Goal: Task Accomplishment & Management: Use online tool/utility

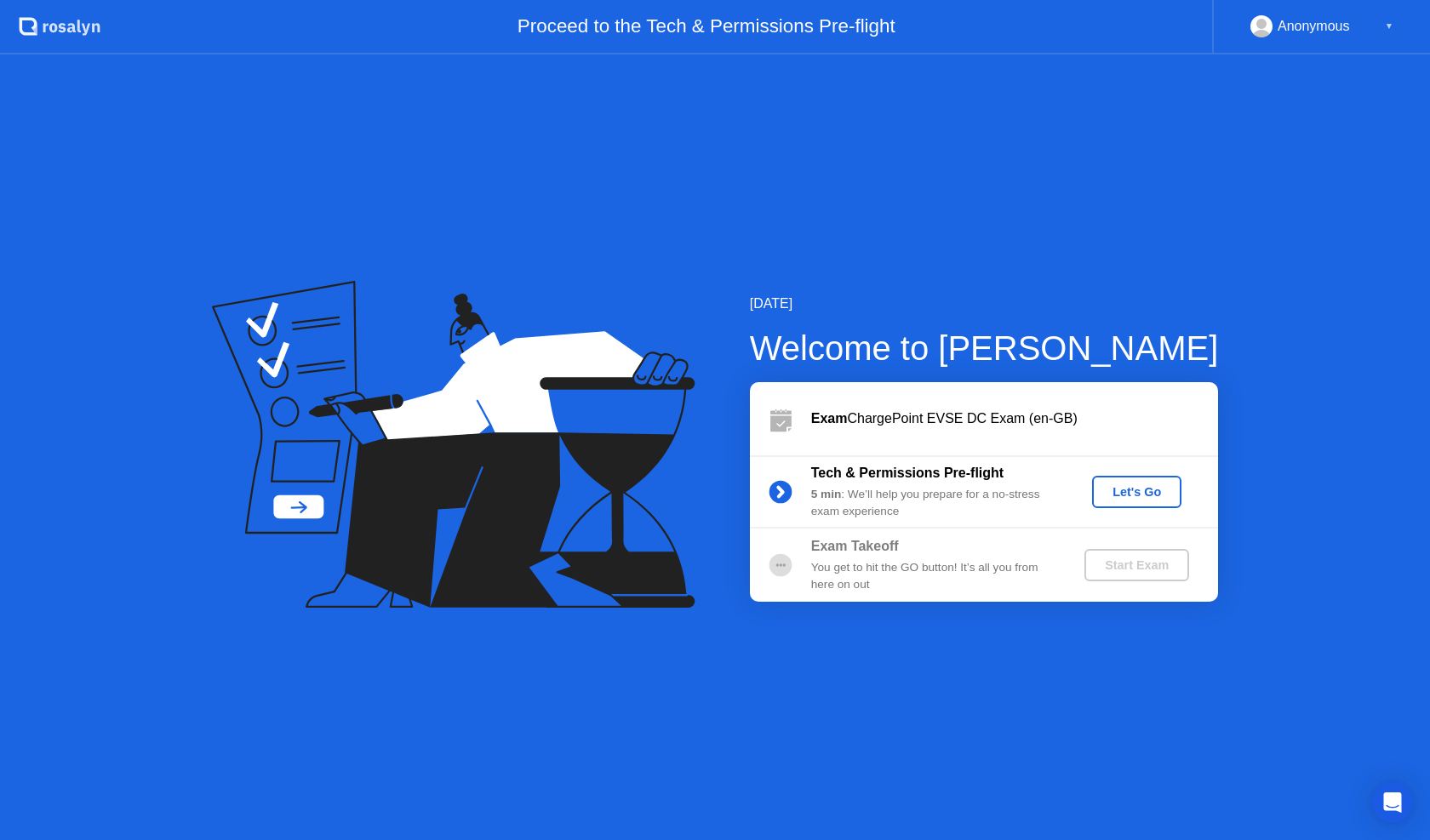
click at [1153, 496] on div "Let's Go" at bounding box center [1137, 492] width 76 height 14
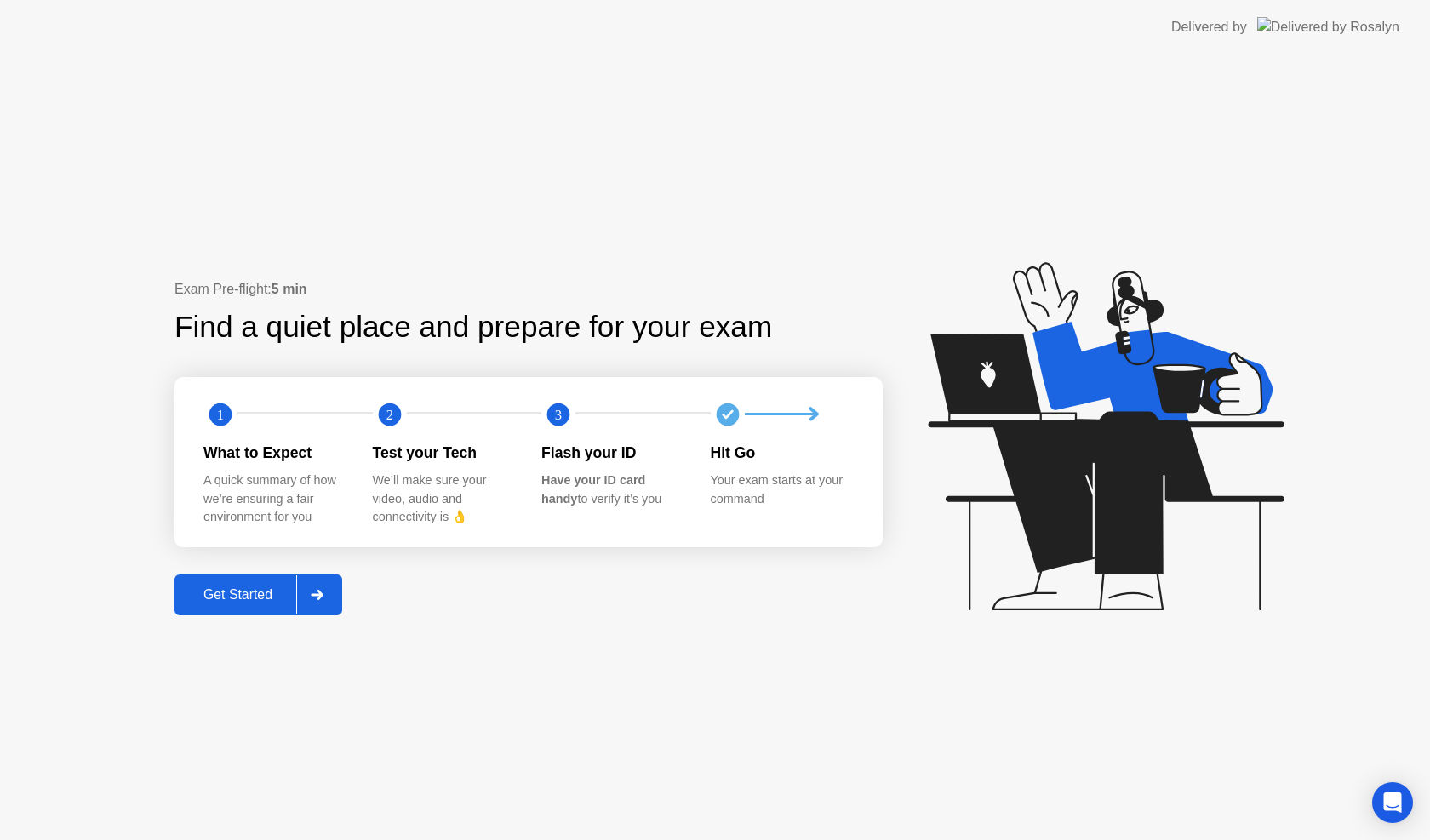
click at [245, 609] on button "Get Started" at bounding box center [258, 594] width 167 height 41
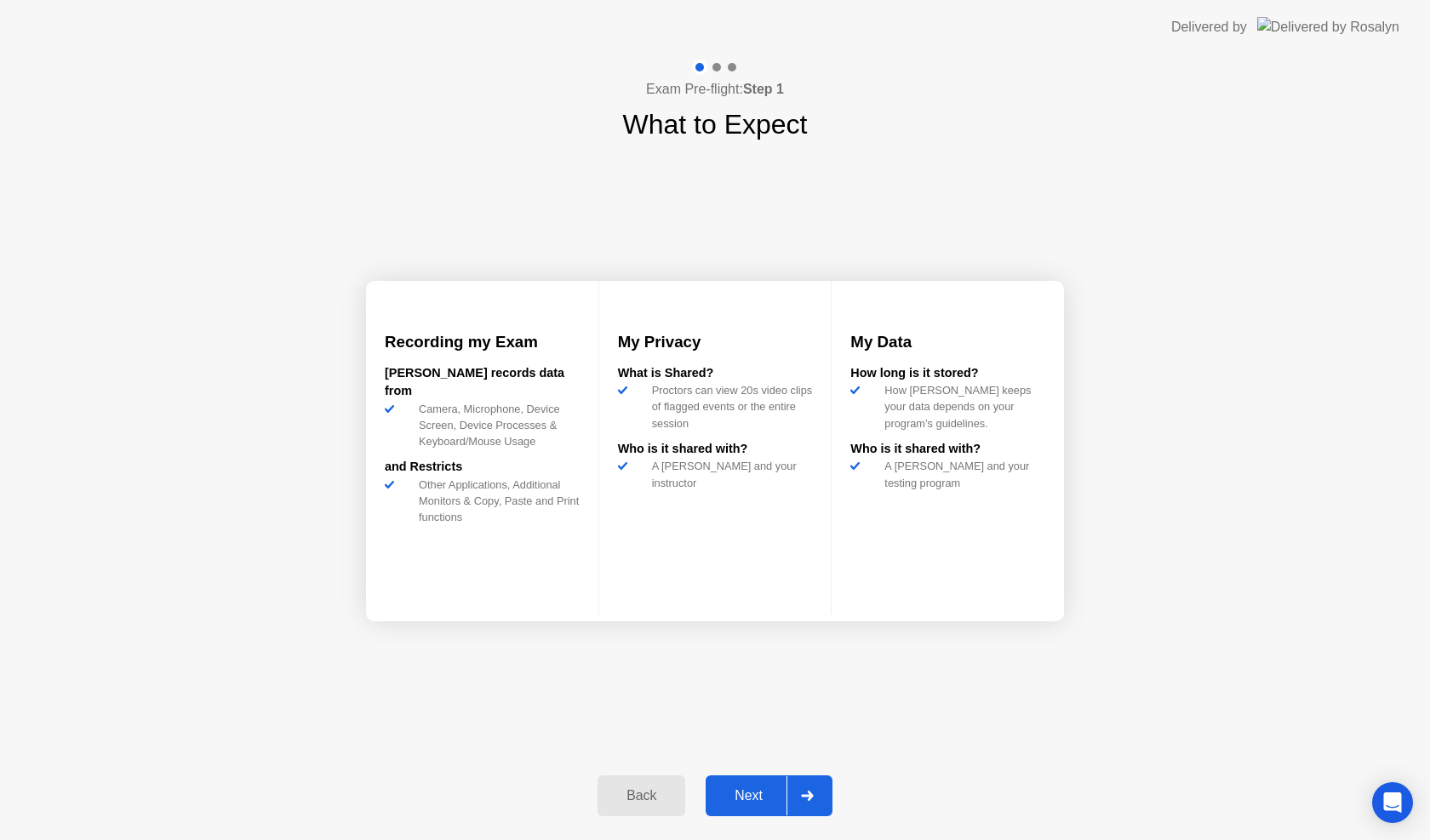
click at [756, 796] on div "Next" at bounding box center [749, 796] width 76 height 15
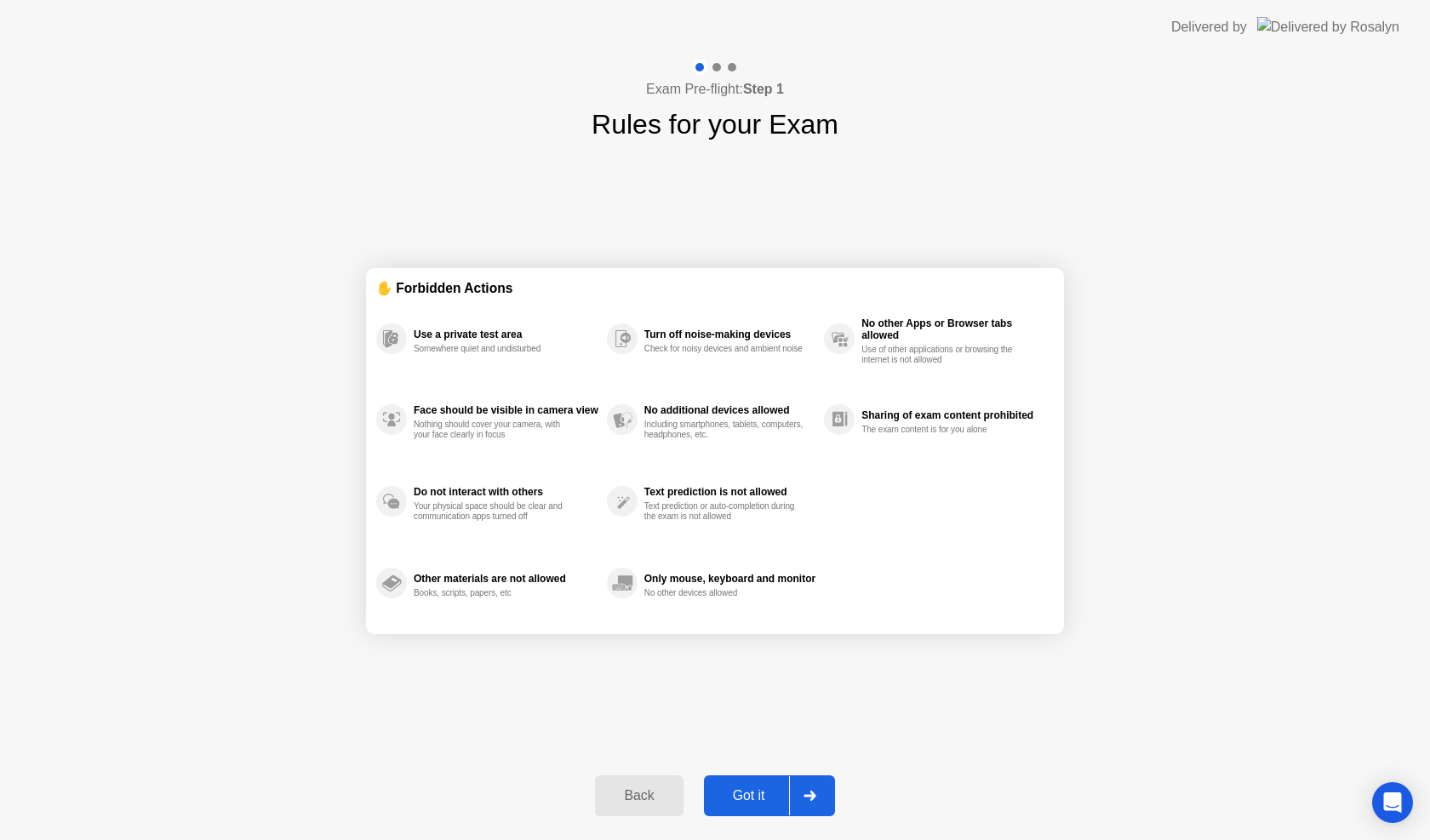
click at [760, 801] on div "Got it" at bounding box center [749, 796] width 80 height 15
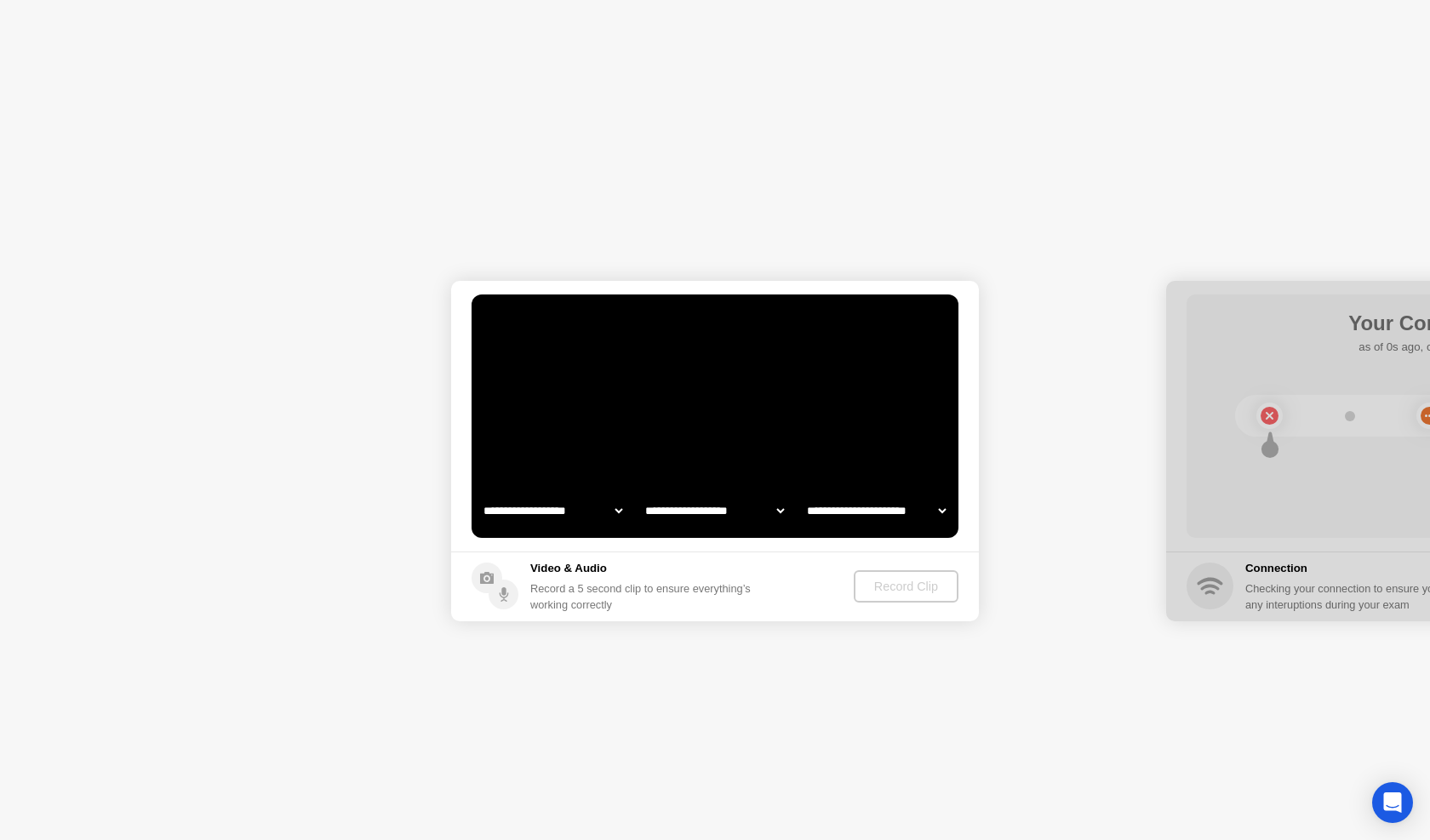
select select "*******"
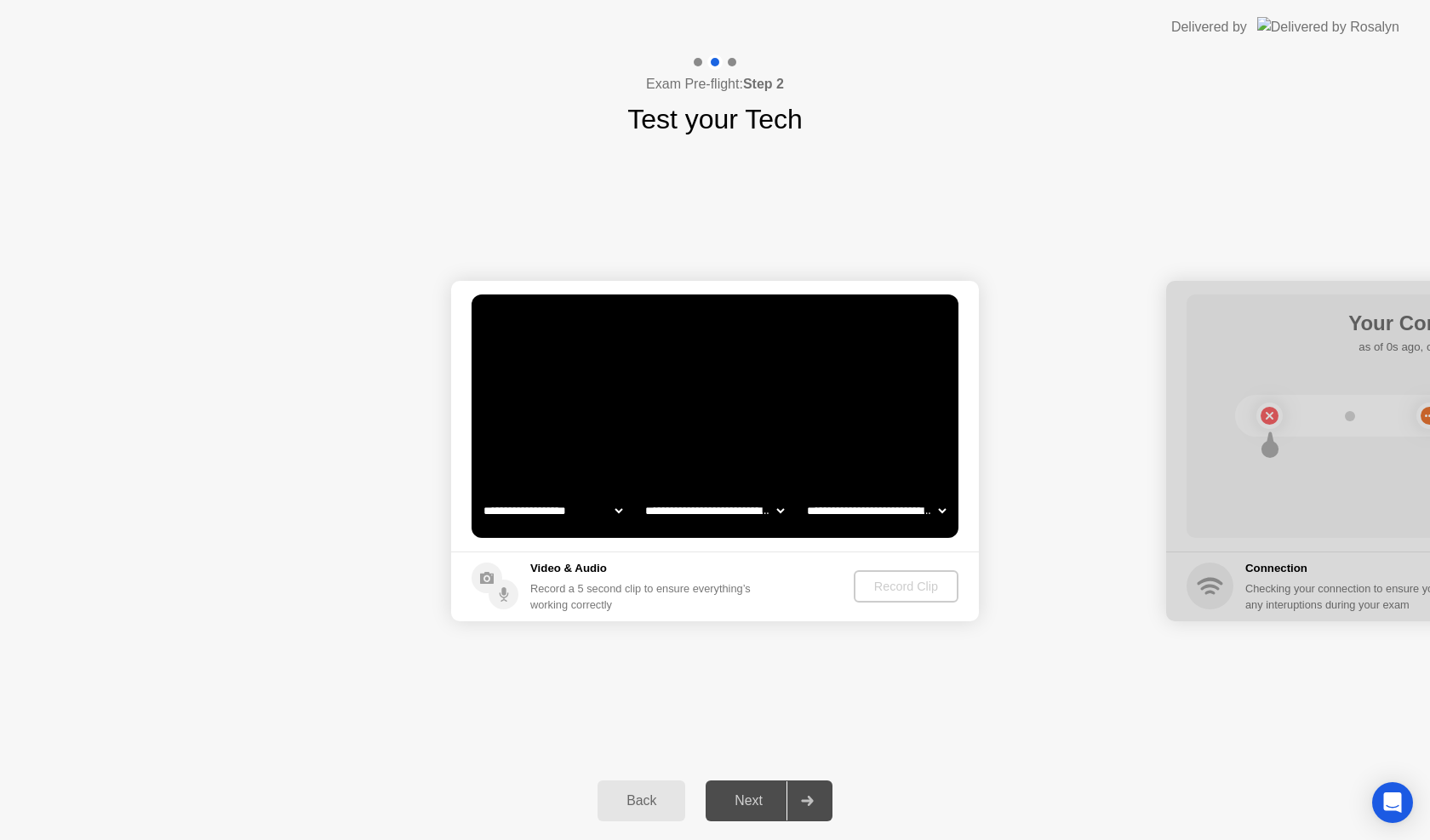
click at [762, 725] on div "**********" at bounding box center [715, 450] width 1430 height 622
click at [935, 106] on div "Exam Pre-flight: Step 2 Test your Tech" at bounding box center [715, 97] width 1430 height 85
drag, startPoint x: 1268, startPoint y: 296, endPoint x: 1132, endPoint y: 295, distance: 136.0
click at [1245, 26] on div "Delivered by" at bounding box center [1209, 27] width 76 height 21
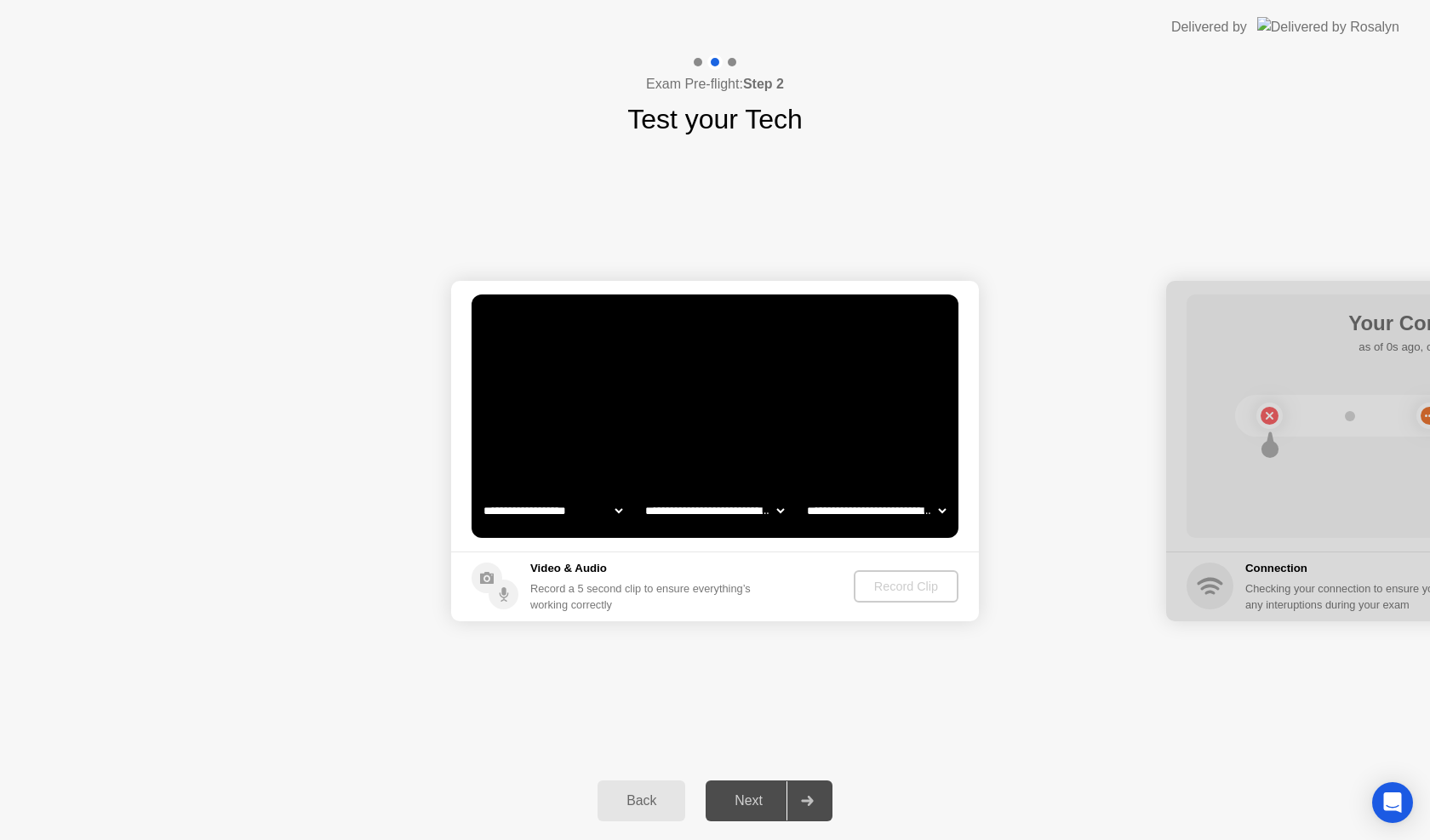
click at [1369, 26] on img at bounding box center [1328, 27] width 142 height 20
click at [704, 70] on div "Exam Pre-flight: Step 2 Test your Tech" at bounding box center [715, 97] width 1430 height 85
drag, startPoint x: 713, startPoint y: 67, endPoint x: 728, endPoint y: 67, distance: 15.0
click at [715, 67] on div at bounding box center [715, 61] width 15 height 15
click at [753, 77] on h4 "Exam Pre-flight: Step 2" at bounding box center [715, 84] width 137 height 21
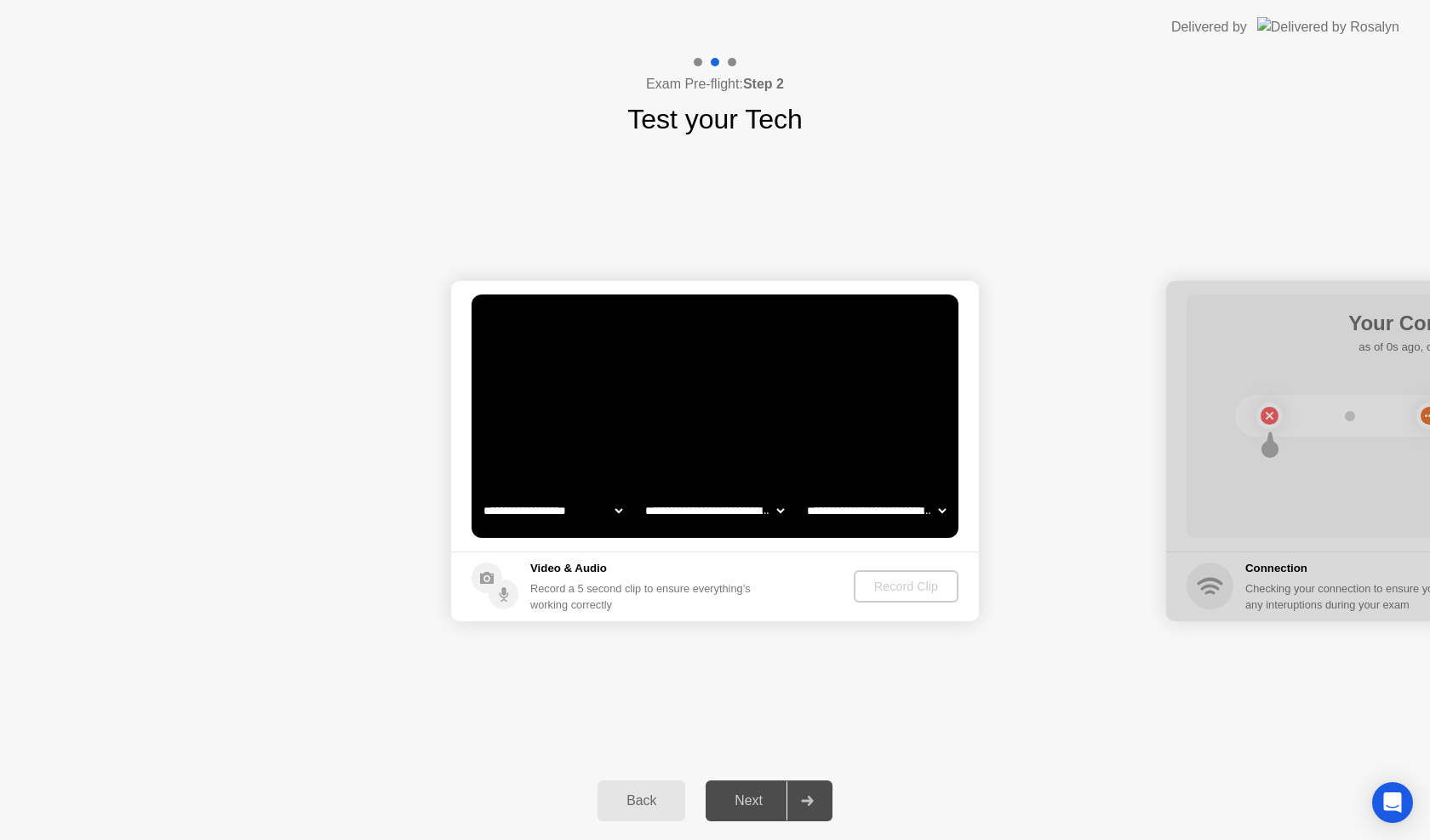
drag, startPoint x: 767, startPoint y: 85, endPoint x: 775, endPoint y: 88, distance: 8.5
click at [769, 85] on b "Step 2" at bounding box center [763, 84] width 41 height 14
click at [743, 111] on h1 "Test your Tech" at bounding box center [715, 118] width 175 height 41
click at [751, 111] on h1 "Test your Tech" at bounding box center [715, 118] width 175 height 41
click at [676, 711] on div "**********" at bounding box center [715, 450] width 1430 height 622
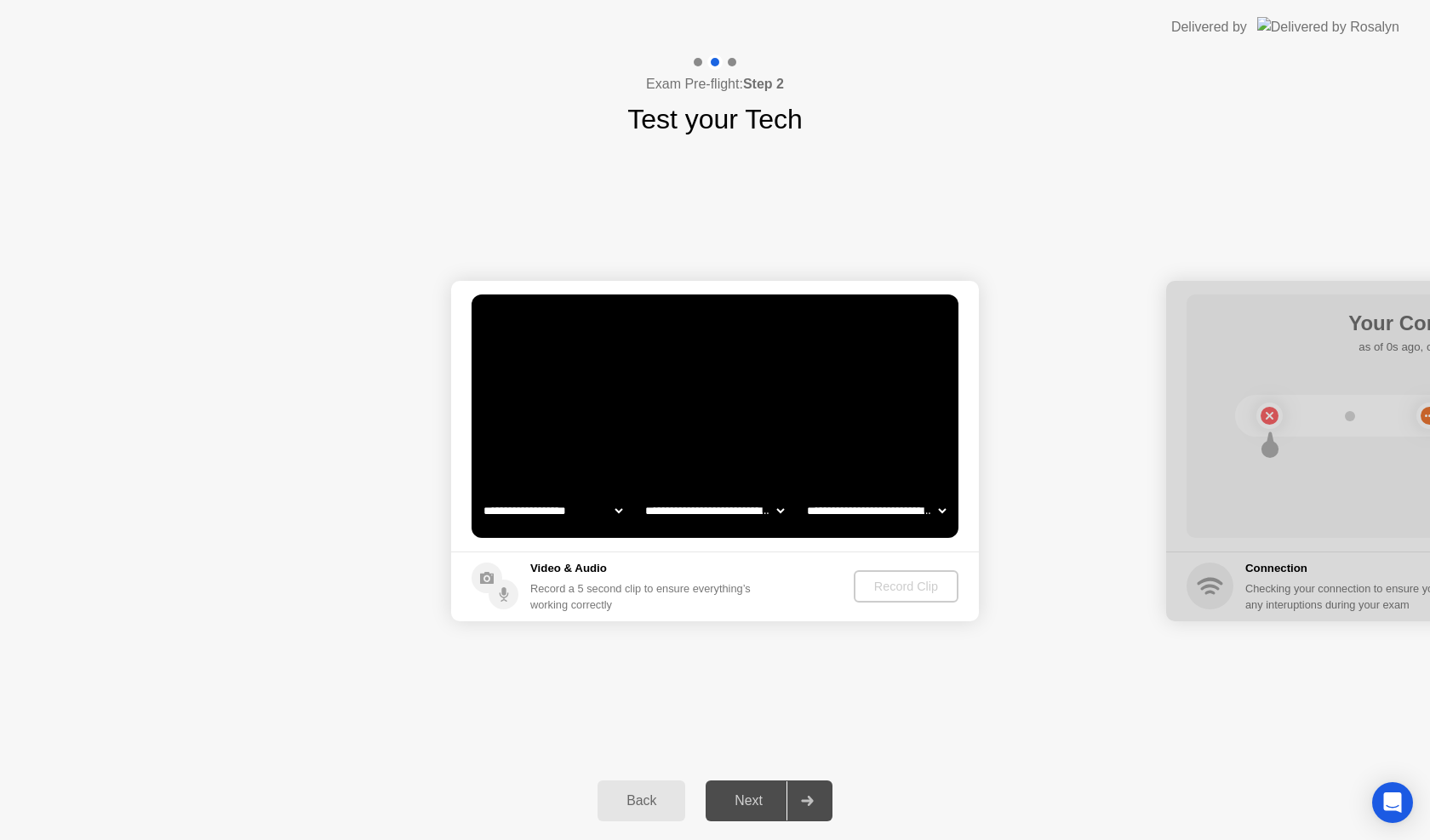
click at [775, 805] on div "Next" at bounding box center [749, 800] width 76 height 15
click at [796, 807] on div at bounding box center [807, 800] width 41 height 39
click at [818, 803] on div at bounding box center [807, 800] width 41 height 39
drag, startPoint x: 1287, startPoint y: 292, endPoint x: 985, endPoint y: 387, distance: 316.6
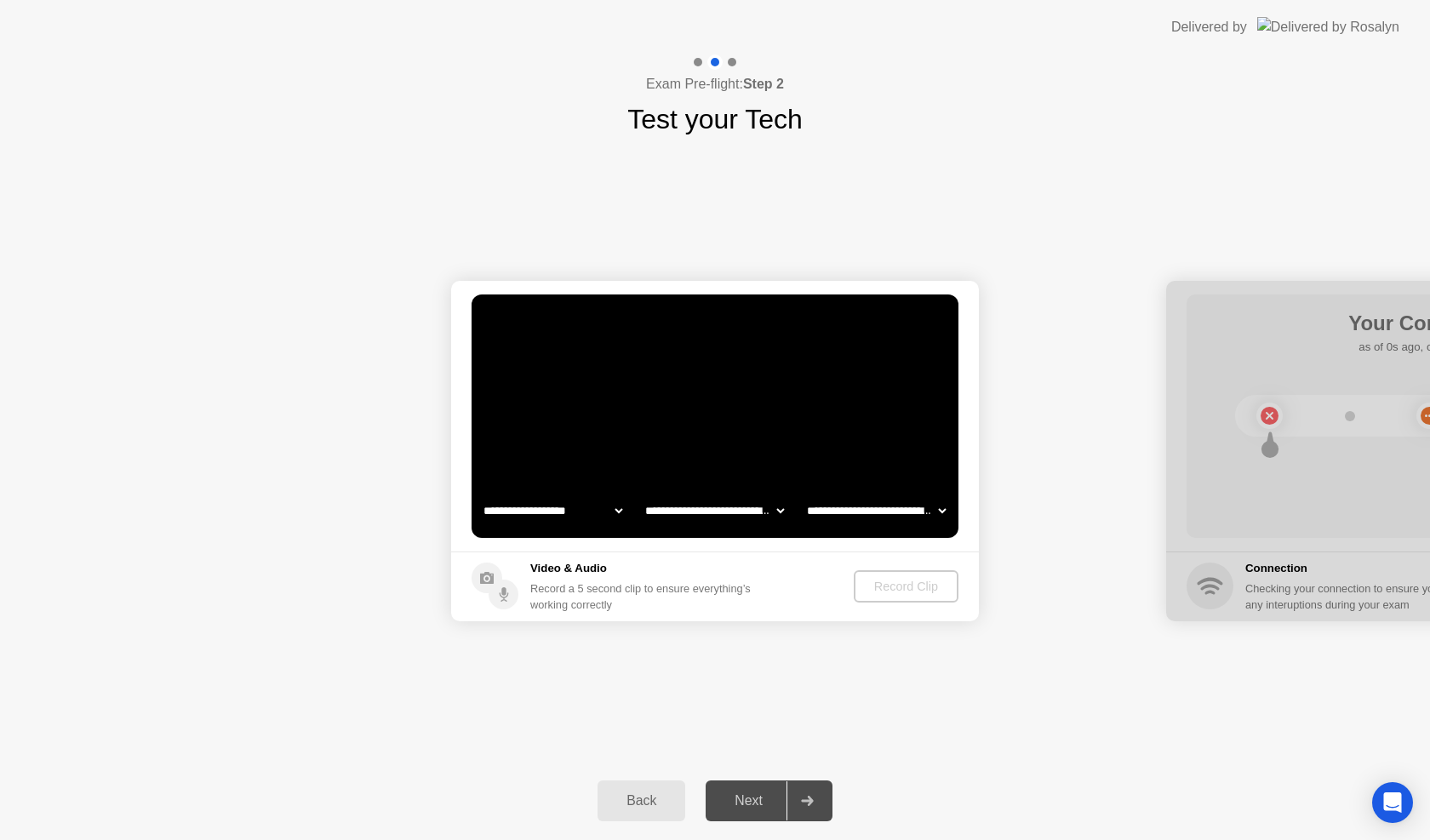
drag, startPoint x: 1236, startPoint y: 327, endPoint x: 1141, endPoint y: 388, distance: 112.9
click at [497, 587] on circle at bounding box center [503, 594] width 30 height 30
click at [895, 593] on div "Record Clip" at bounding box center [906, 586] width 91 height 14
click at [1256, 73] on div "Exam Pre-flight: Step 2 Test your Tech" at bounding box center [715, 97] width 1430 height 85
